Goal: Information Seeking & Learning: Learn about a topic

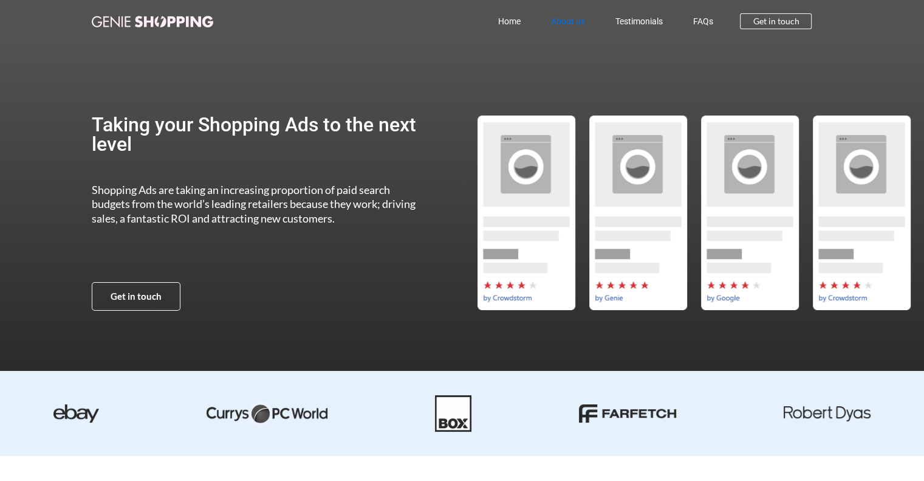
click at [547, 18] on link "About us" at bounding box center [567, 21] width 64 height 28
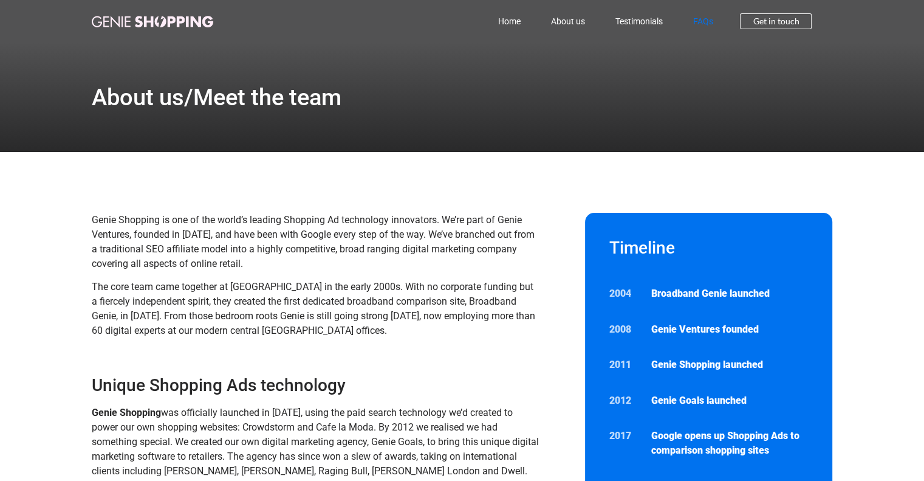
click at [699, 20] on link "FAQs" at bounding box center [702, 21] width 50 height 28
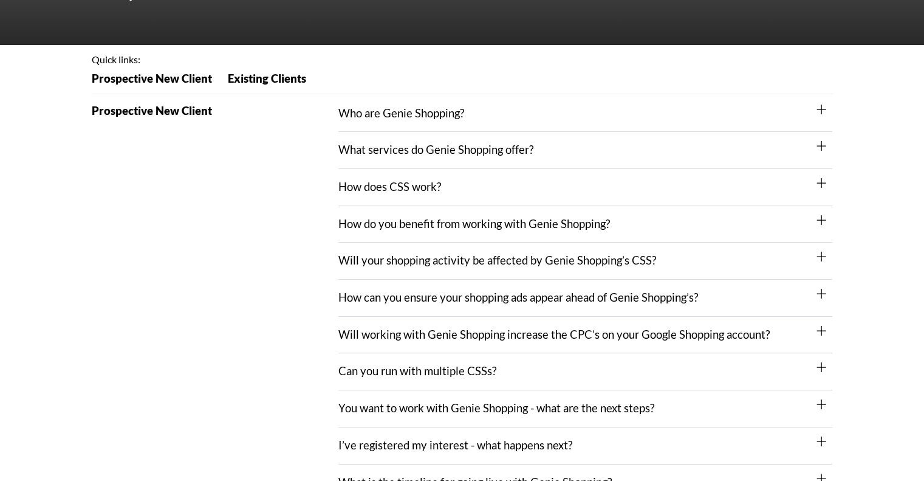
scroll to position [122, 0]
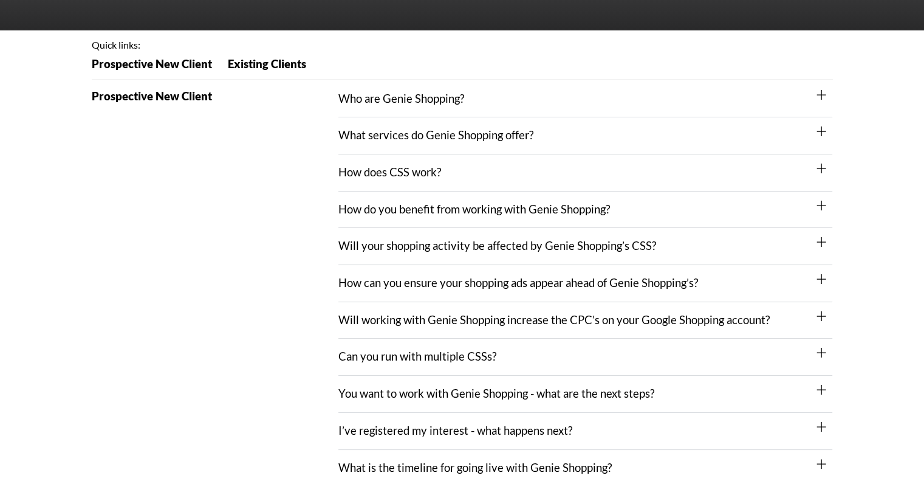
click at [454, 169] on div "How does CSS work?" at bounding box center [585, 172] width 494 height 37
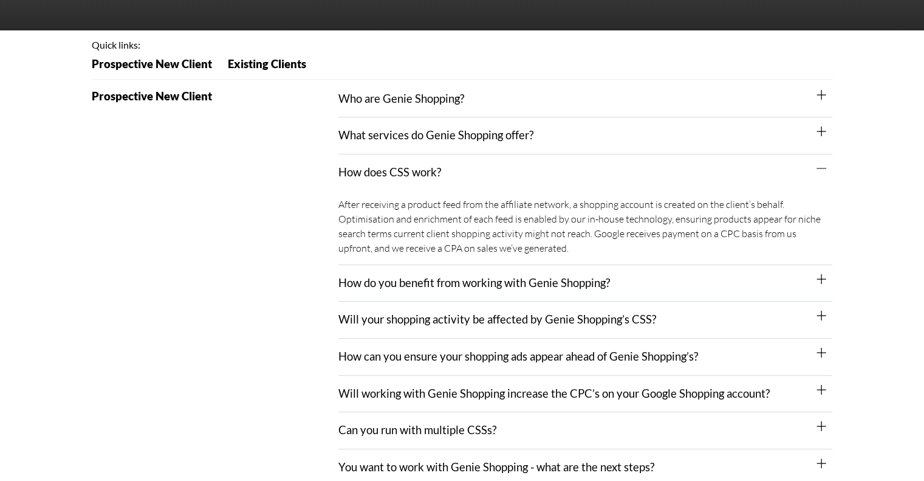
click at [454, 169] on div "How does CSS work?" at bounding box center [585, 172] width 494 height 36
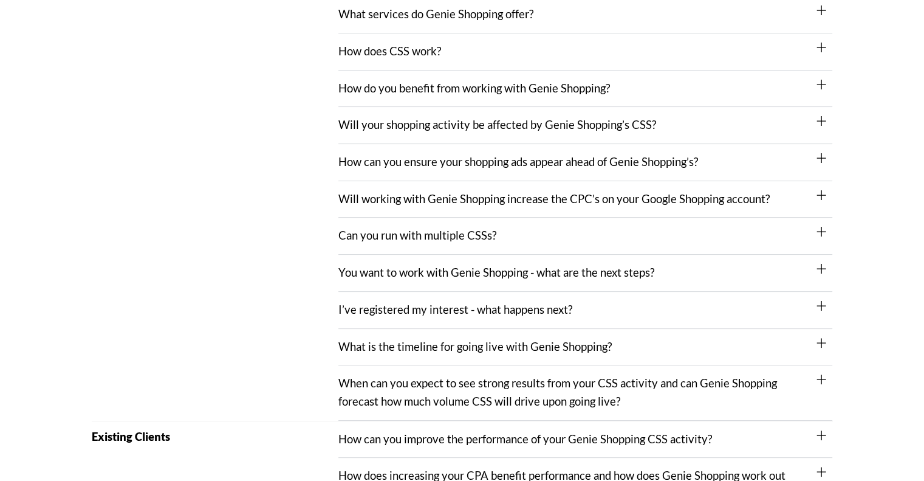
scroll to position [243, 0]
click at [410, 97] on div "How do you benefit from working with Genie Shopping?" at bounding box center [585, 88] width 494 height 37
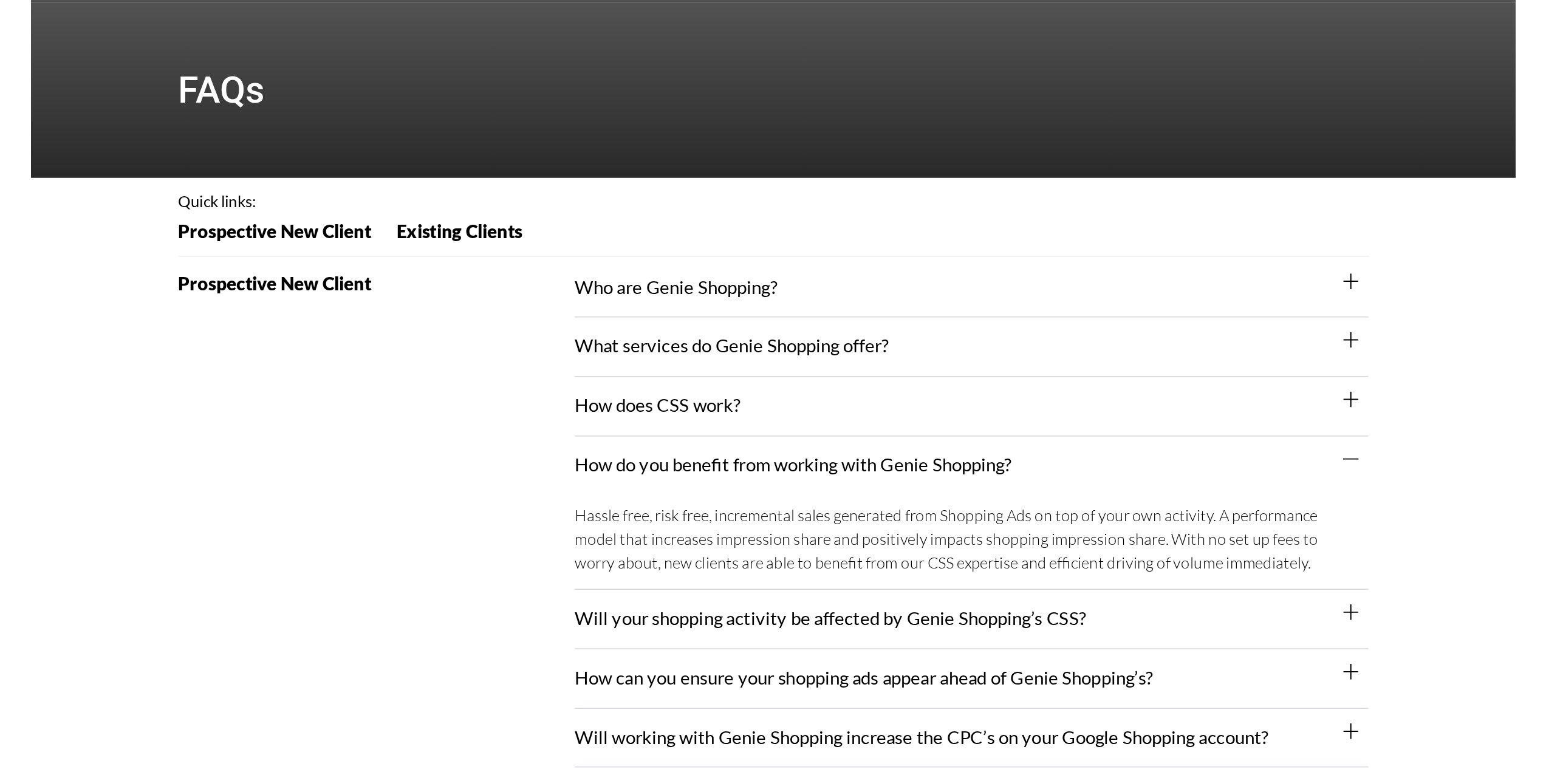
scroll to position [0, 0]
